Goal: Navigation & Orientation: Understand site structure

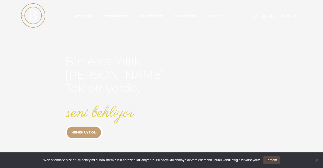
click at [317, 161] on span "Cookie Notice" at bounding box center [316, 160] width 5 height 5
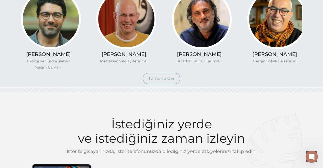
scroll to position [495, 0]
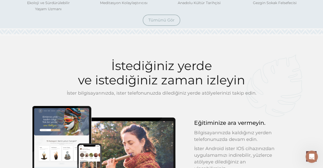
click at [168, 22] on span "Tümünü Gör" at bounding box center [162, 20] width 26 height 5
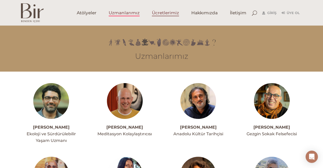
click at [164, 11] on span "Ücretlerimiz" at bounding box center [165, 13] width 27 height 6
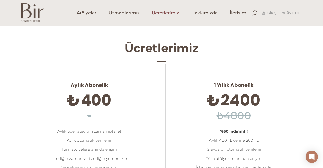
scroll to position [5, 0]
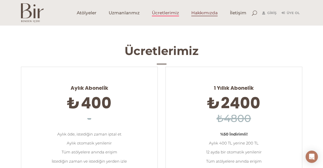
click at [198, 12] on span "Hakkımızda" at bounding box center [205, 13] width 26 height 6
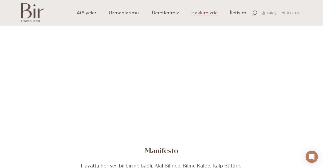
scroll to position [45, 0]
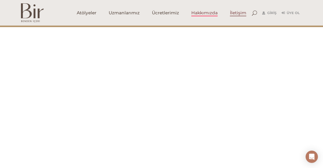
click at [237, 10] on span "İletişim" at bounding box center [238, 13] width 16 height 6
